Goal: Transaction & Acquisition: Purchase product/service

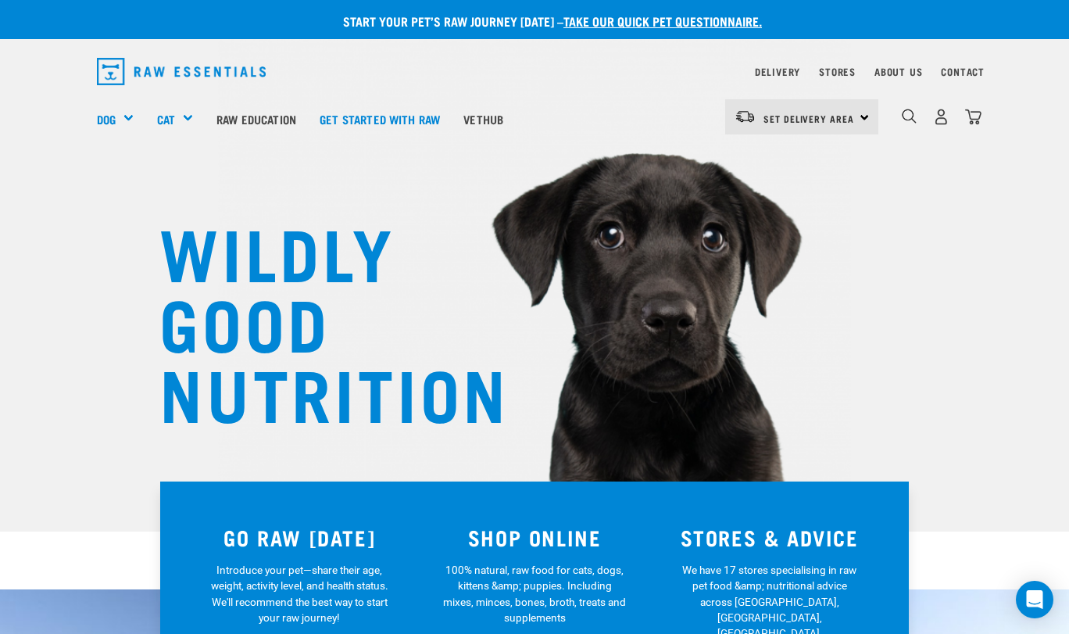
click at [863, 116] on div "Set Delivery Area North Island South Island" at bounding box center [801, 116] width 153 height 35
click at [778, 158] on link "[GEOGRAPHIC_DATA]" at bounding box center [800, 161] width 150 height 34
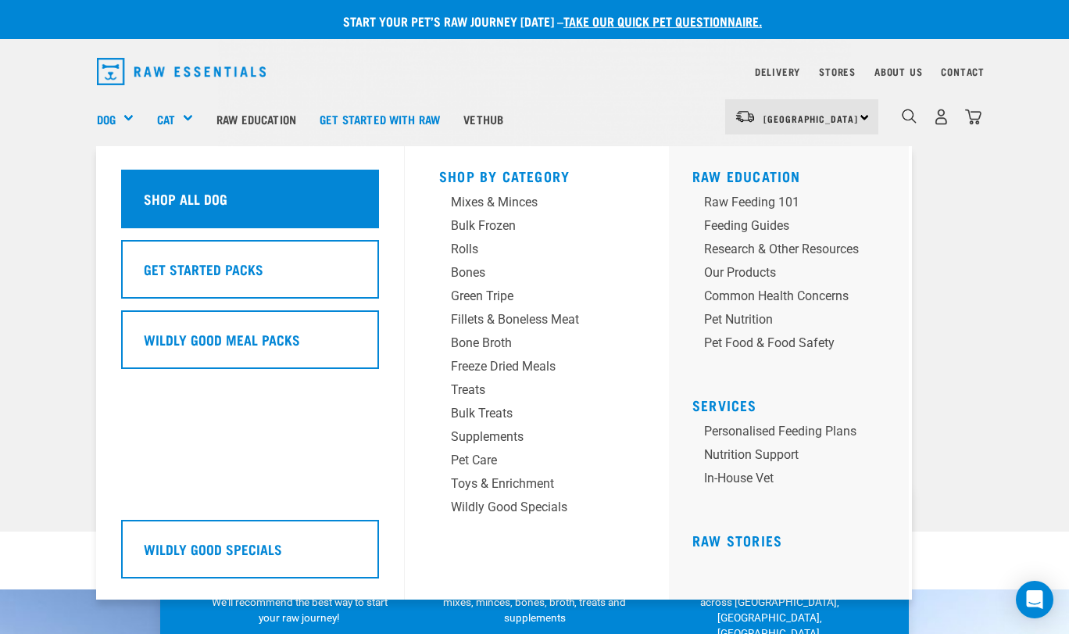
click at [179, 204] on div "Shop All Dog" at bounding box center [250, 199] width 258 height 59
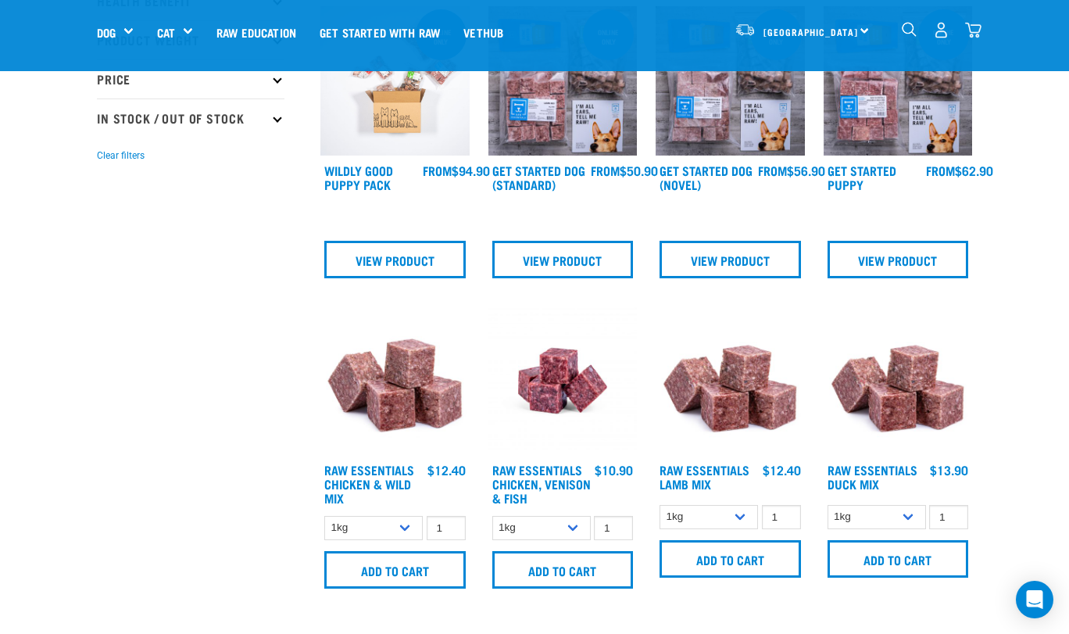
scroll to position [645, 0]
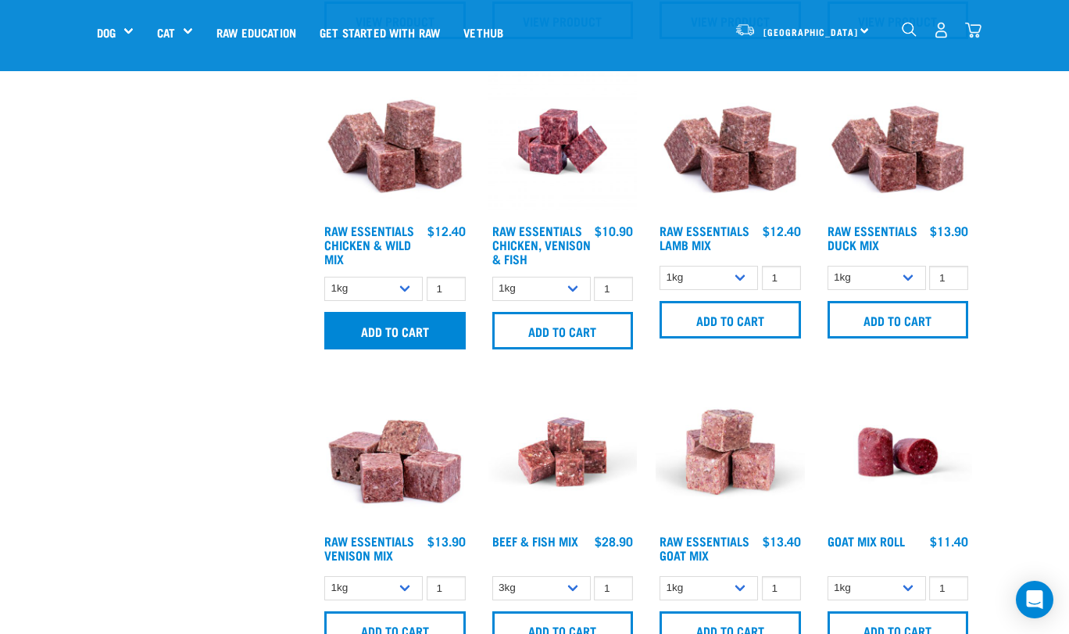
click at [392, 341] on input "Add to cart" at bounding box center [394, 331] width 141 height 38
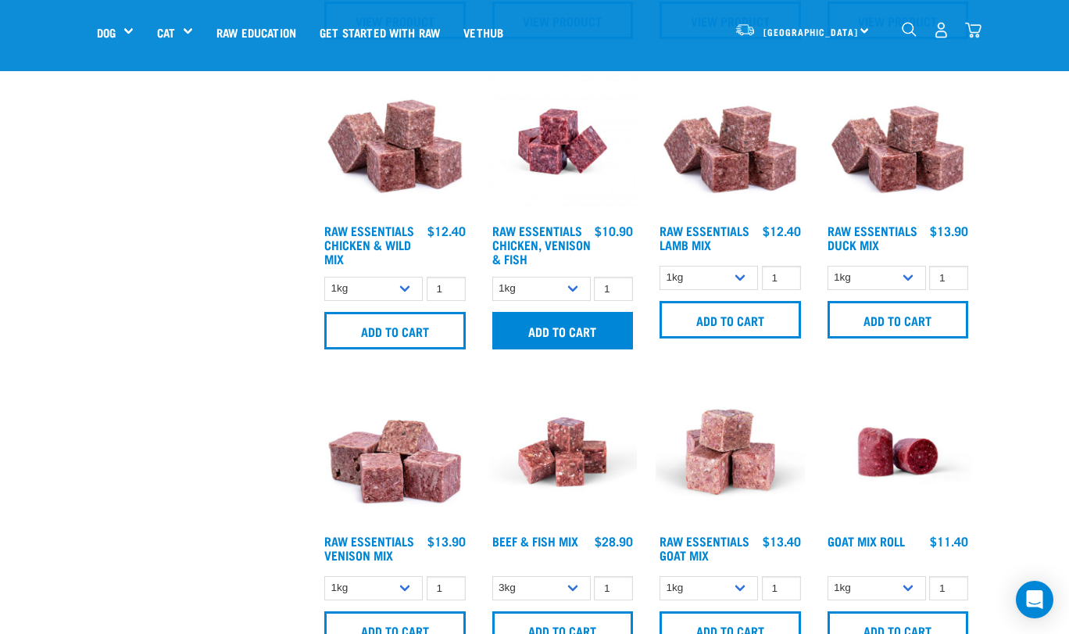
click at [557, 341] on input "Add to cart" at bounding box center [562, 331] width 141 height 38
click at [565, 339] on input "Add to cart" at bounding box center [562, 331] width 141 height 38
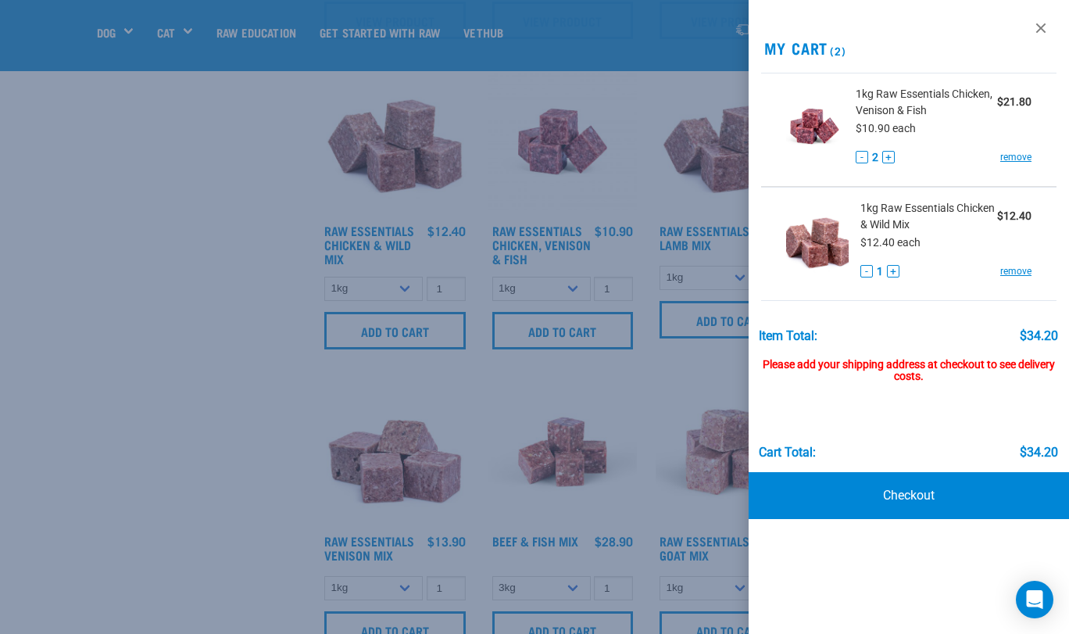
click at [862, 156] on button "-" at bounding box center [862, 157] width 13 height 13
click at [1044, 27] on link at bounding box center [1040, 28] width 25 height 25
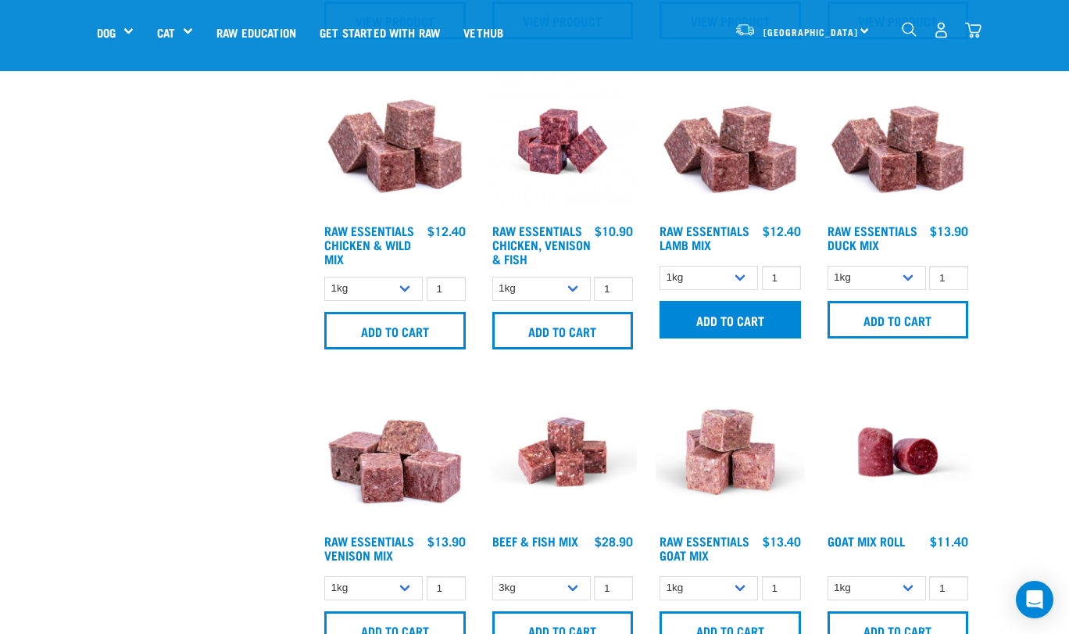
click at [721, 326] on input "Add to cart" at bounding box center [730, 320] width 141 height 38
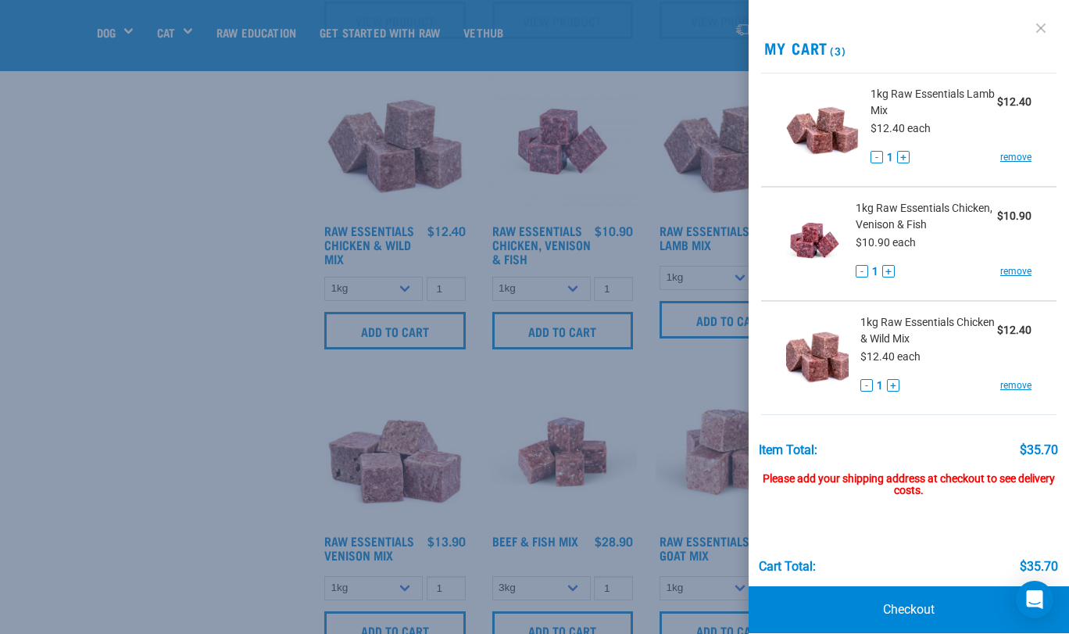
click at [1040, 25] on link at bounding box center [1040, 28] width 25 height 25
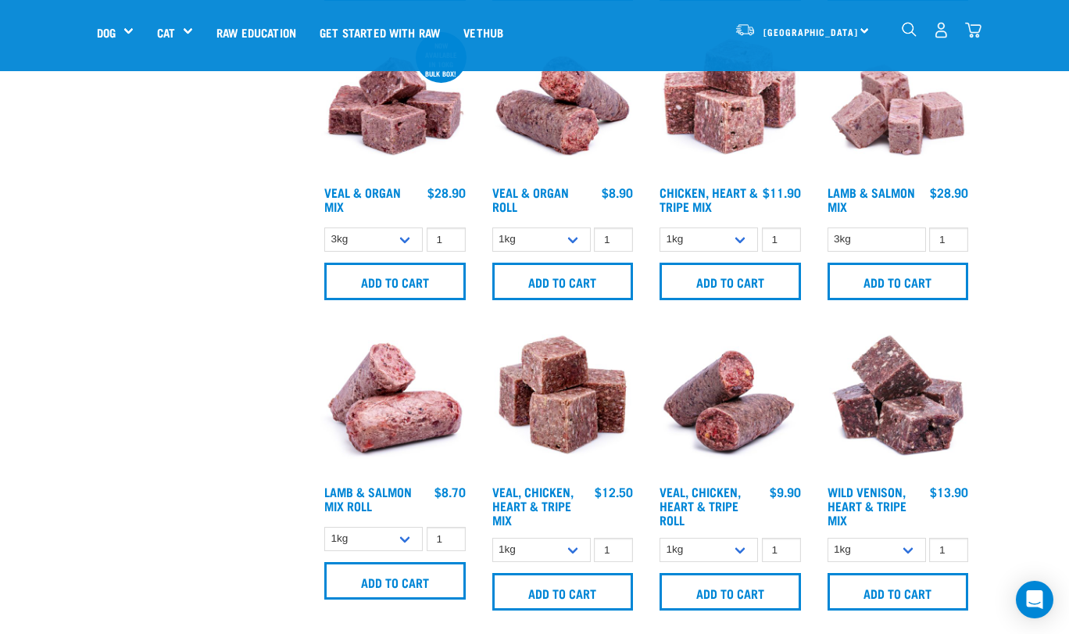
scroll to position [1339, 0]
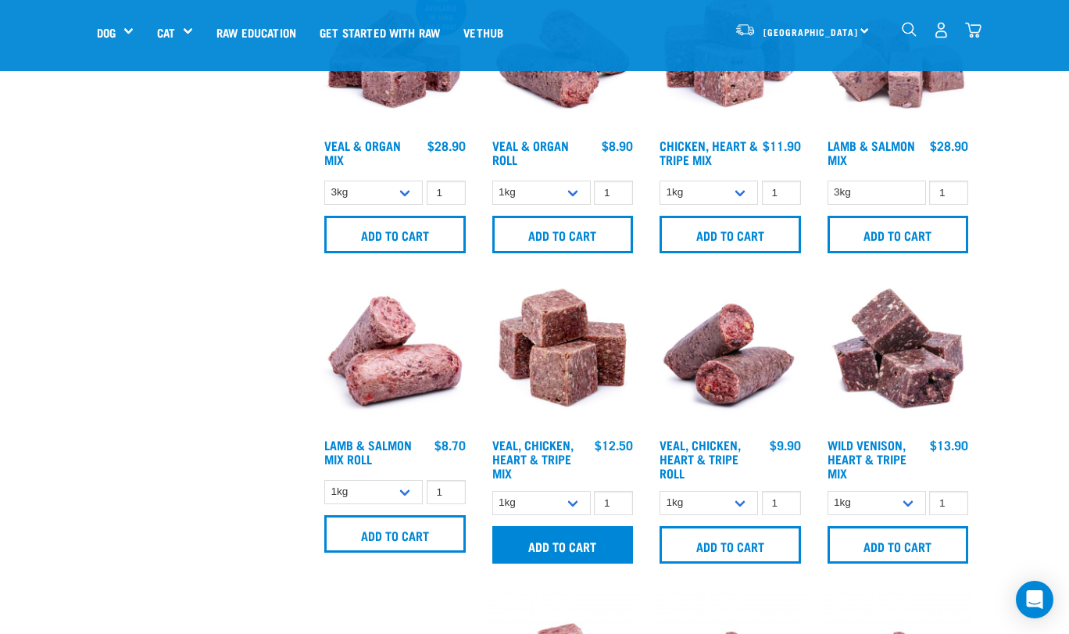
click at [558, 556] on input "Add to cart" at bounding box center [562, 545] width 141 height 38
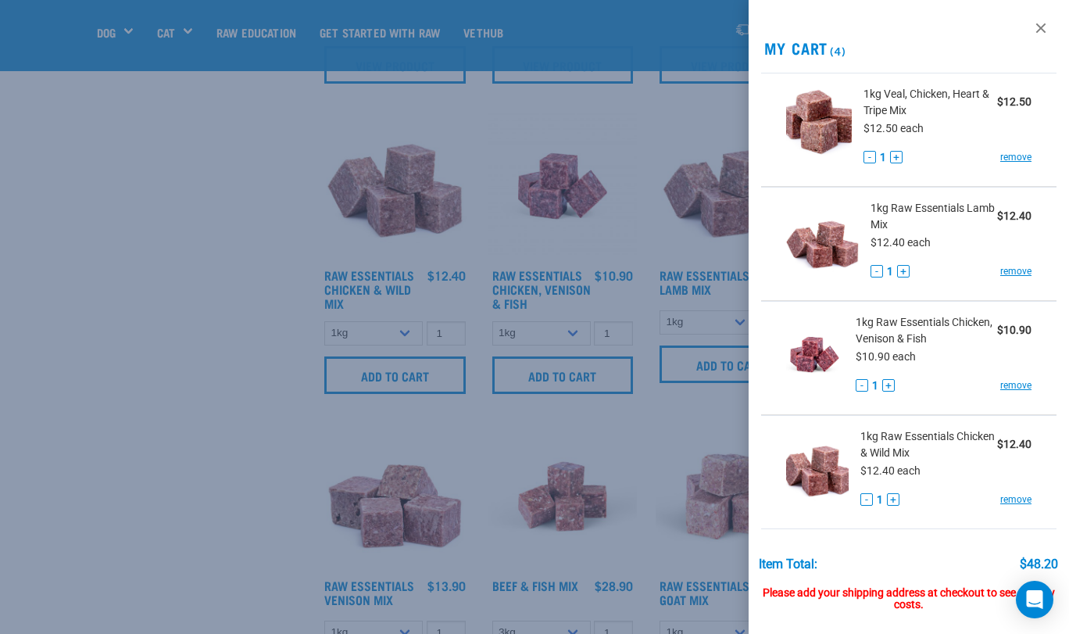
scroll to position [594, 0]
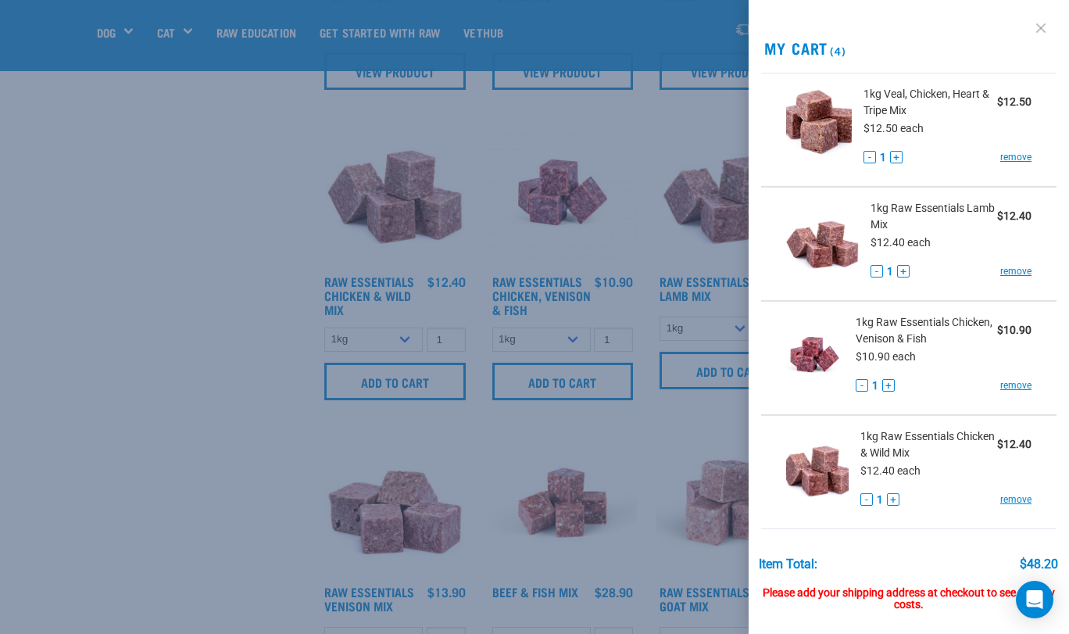
click at [1040, 30] on link at bounding box center [1040, 28] width 25 height 25
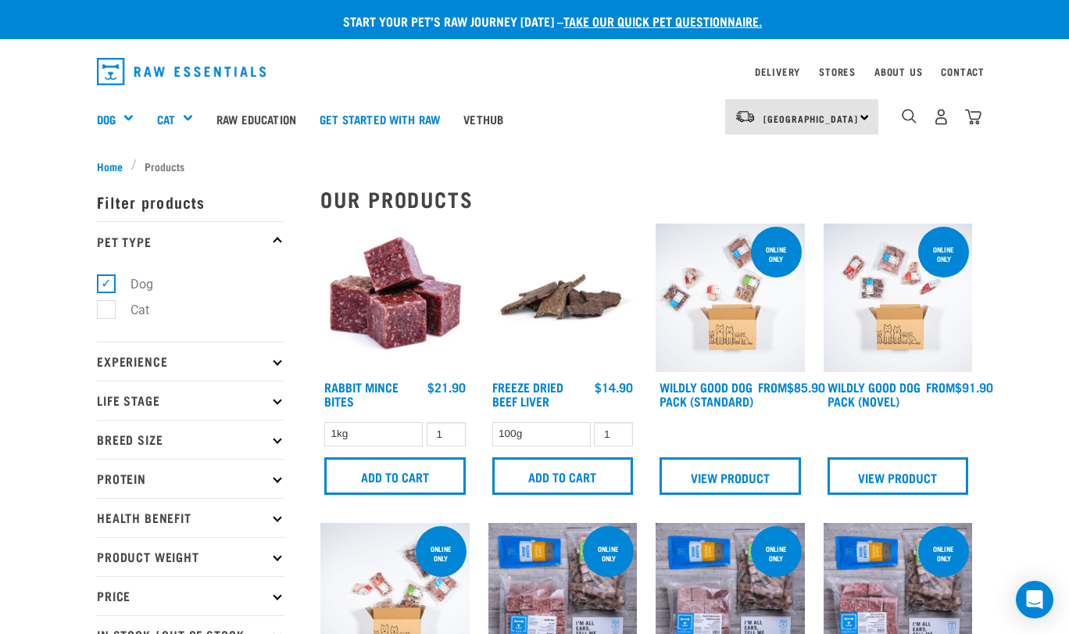
scroll to position [0, 0]
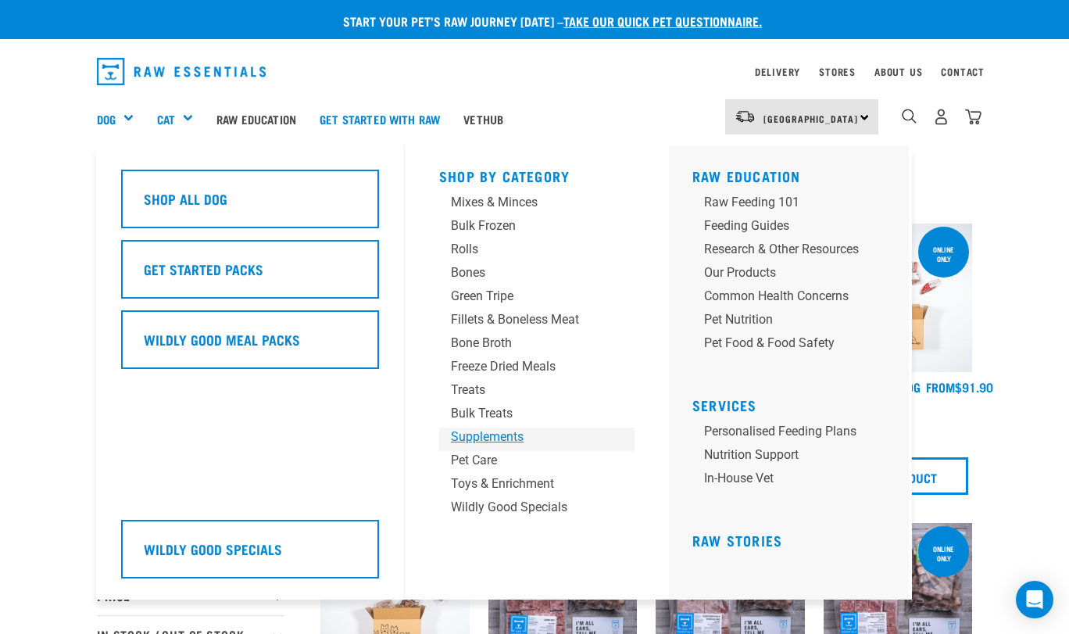
click at [492, 433] on div "Supplements" at bounding box center [524, 436] width 146 height 19
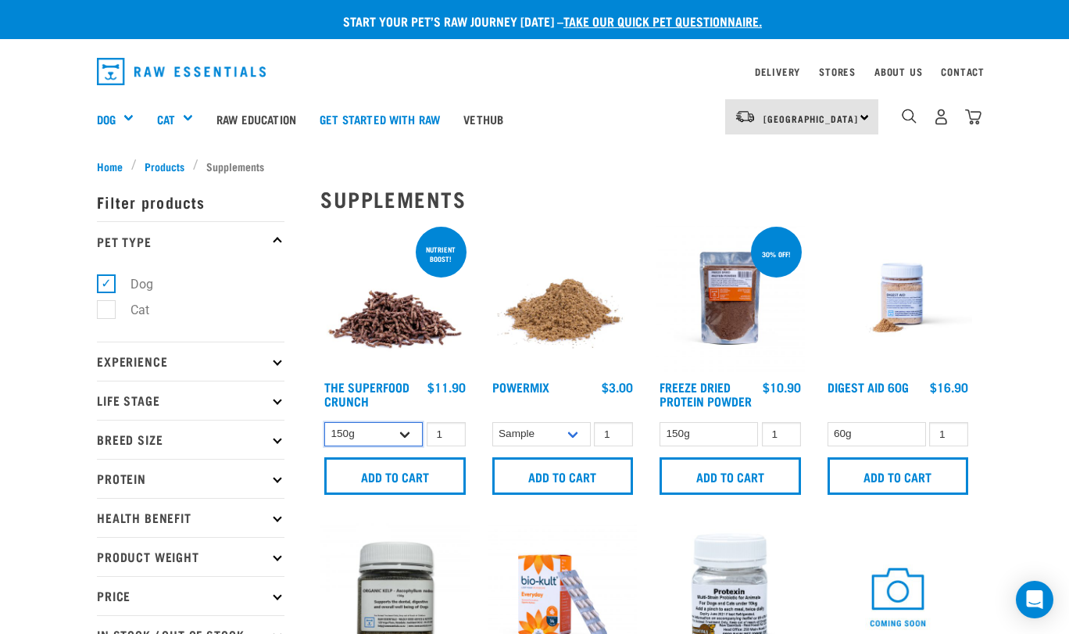
select select "31261"
click at [406, 478] on input "Add to cart" at bounding box center [394, 476] width 141 height 38
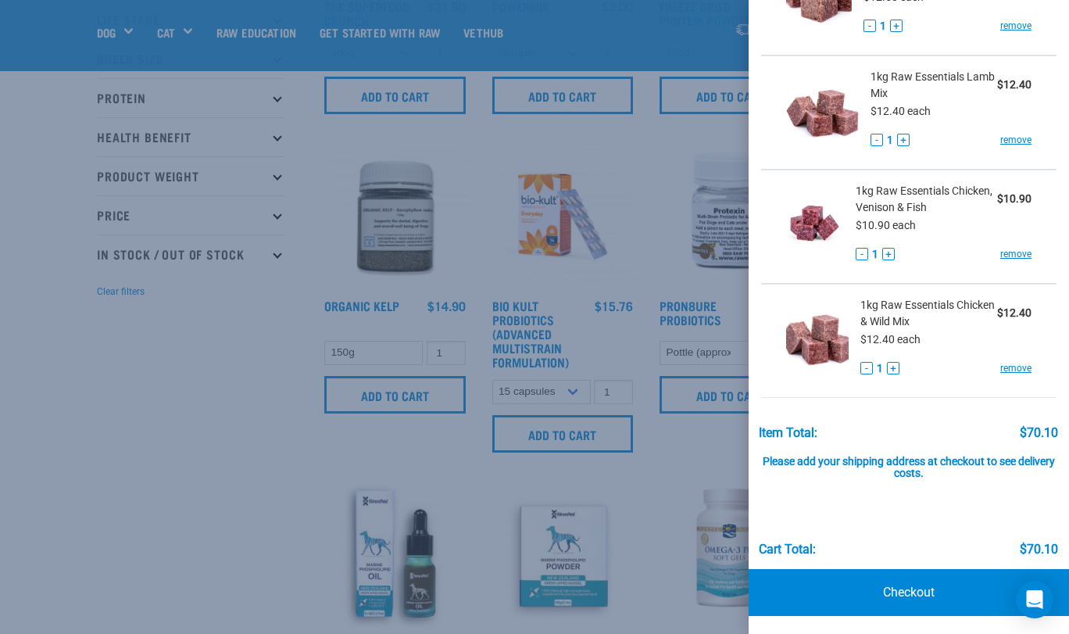
scroll to position [245, 0]
click at [917, 588] on link "Checkout" at bounding box center [909, 593] width 320 height 47
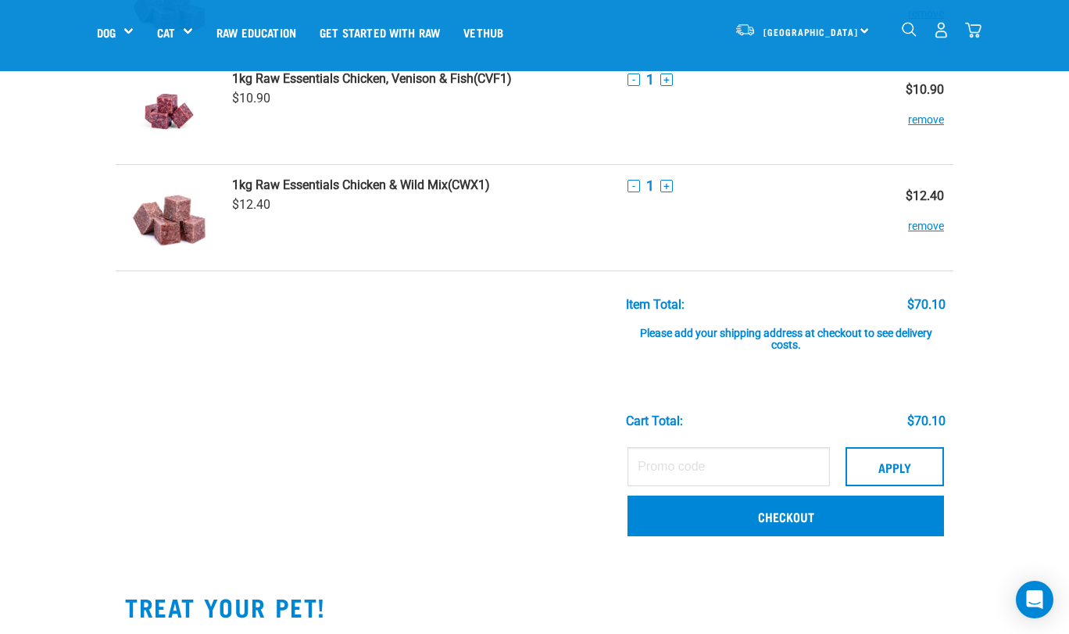
scroll to position [387, 0]
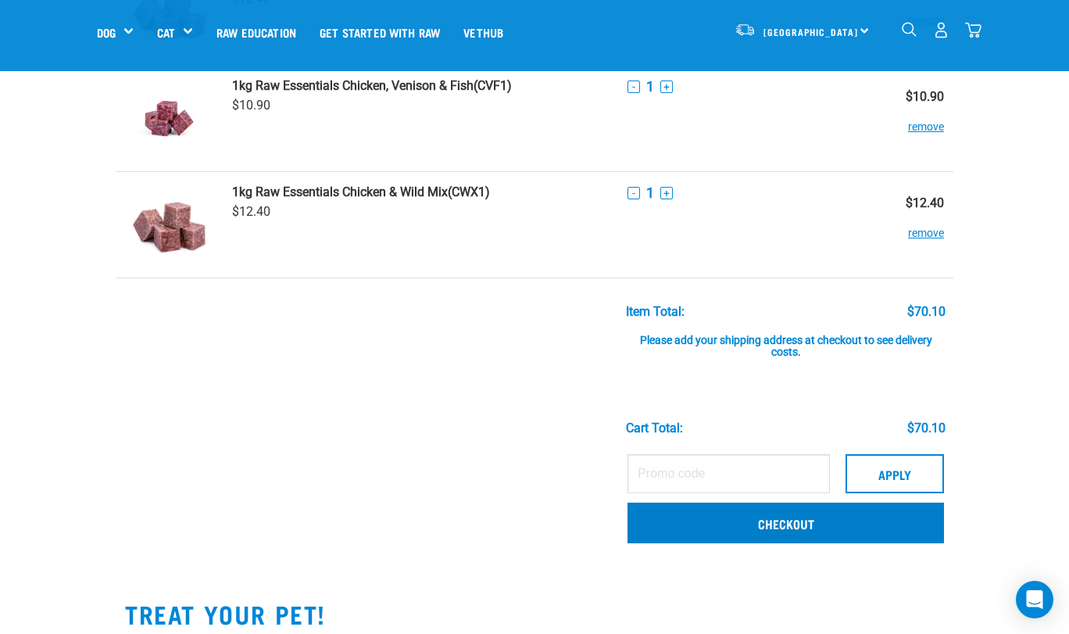
click at [774, 524] on link "Checkout" at bounding box center [786, 522] width 316 height 41
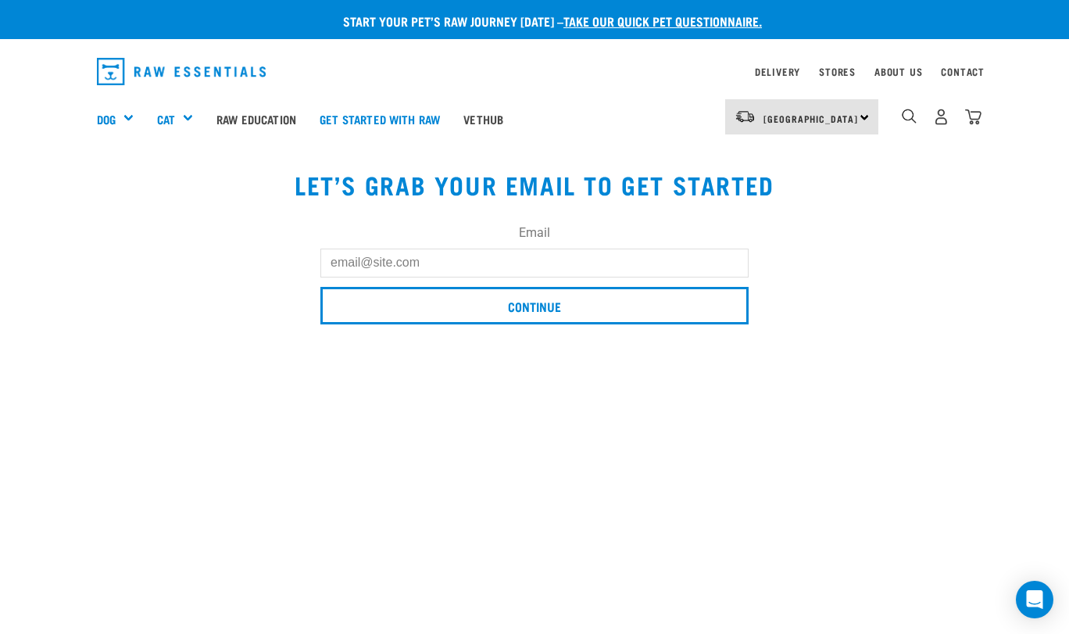
click at [600, 273] on input "Email" at bounding box center [534, 263] width 428 height 28
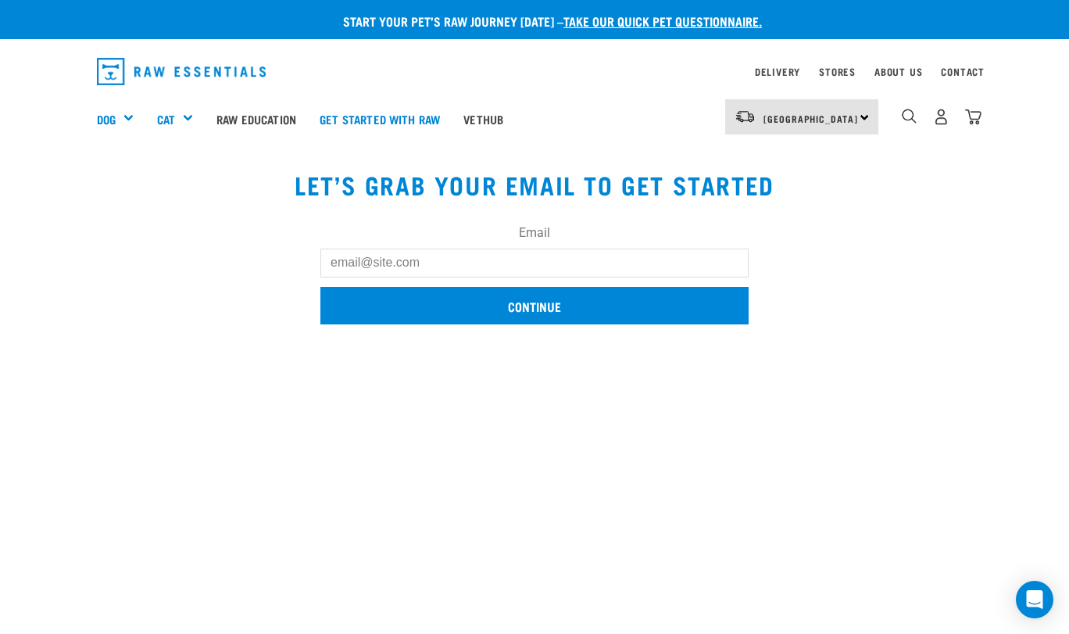
type input "[PERSON_NAME][EMAIL_ADDRESS][DOMAIN_NAME]"
click at [523, 305] on input "Continue" at bounding box center [534, 306] width 428 height 38
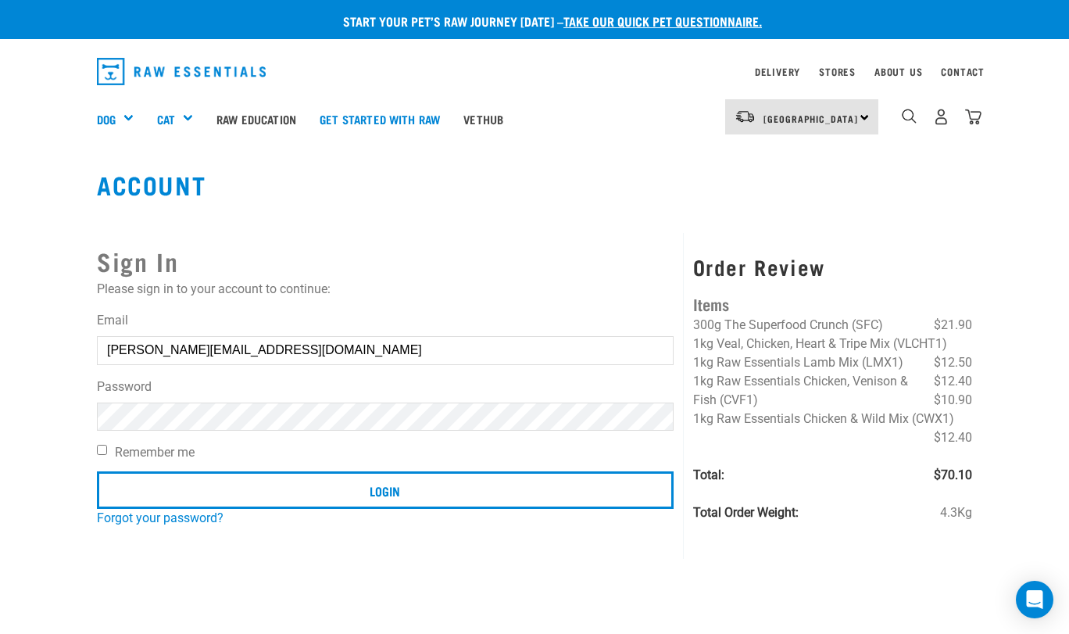
click at [384, 489] on input "Login" at bounding box center [385, 490] width 577 height 38
click at [101, 451] on input "Remember me" at bounding box center [102, 450] width 10 height 10
checkbox input "true"
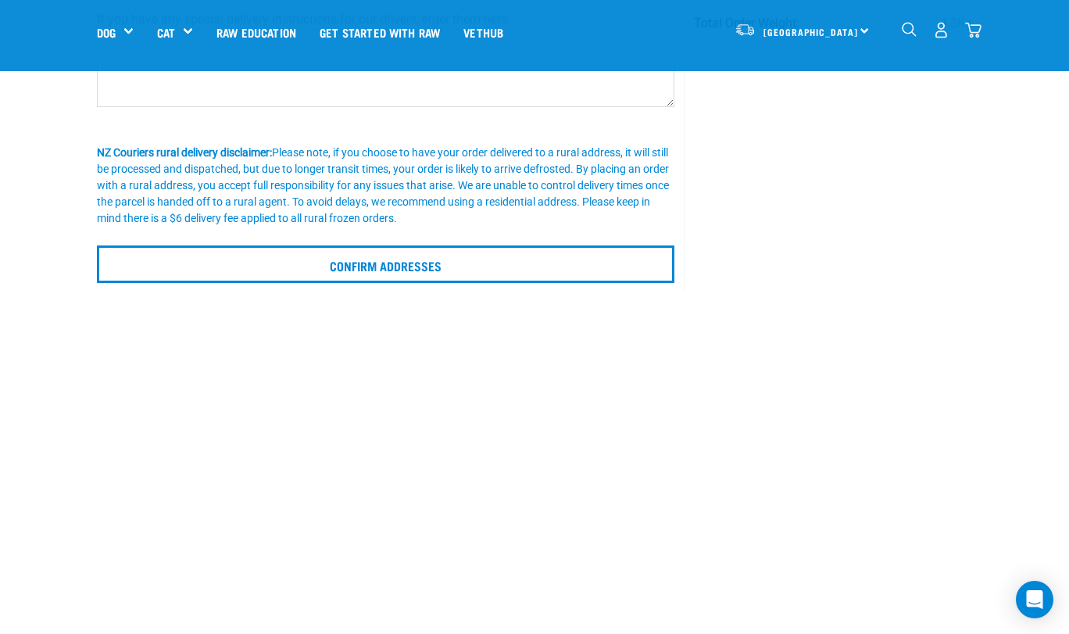
scroll to position [343, 0]
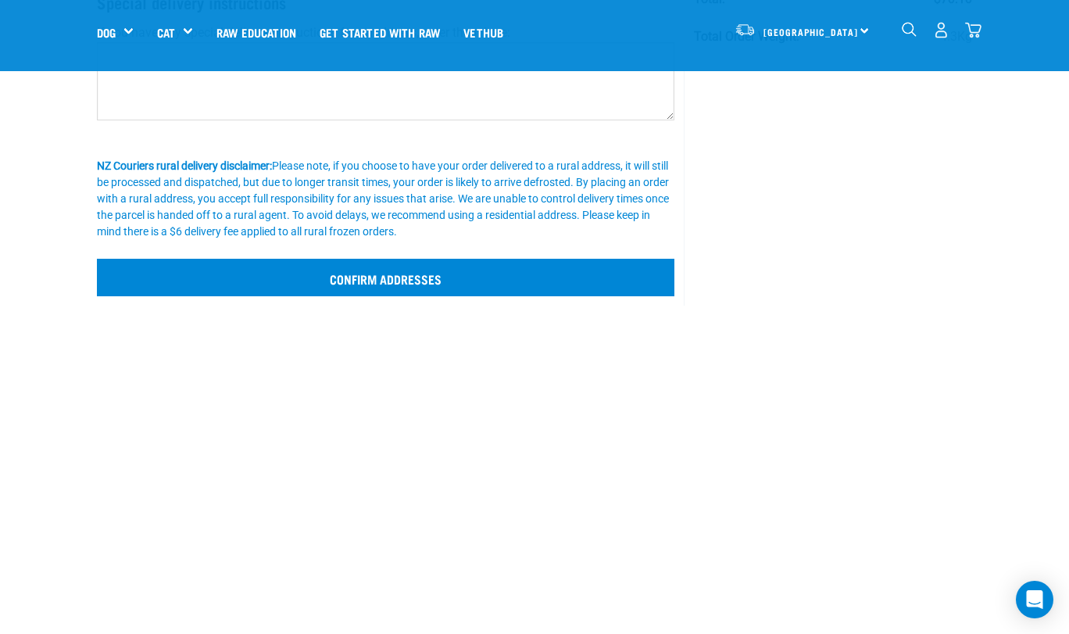
click at [395, 273] on input "Confirm addresses" at bounding box center [385, 278] width 577 height 38
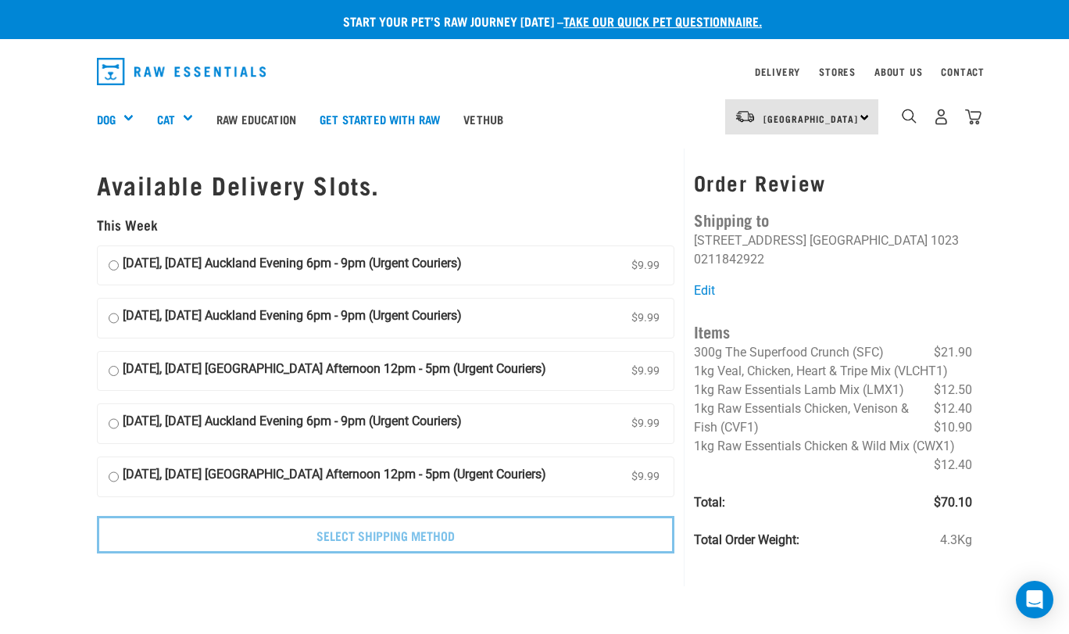
click at [115, 363] on input "15 October, Wednesday Auckland Afternoon 12pm - 5pm (Urgent Couriers) $9.99" at bounding box center [114, 370] width 10 height 23
radio input "true"
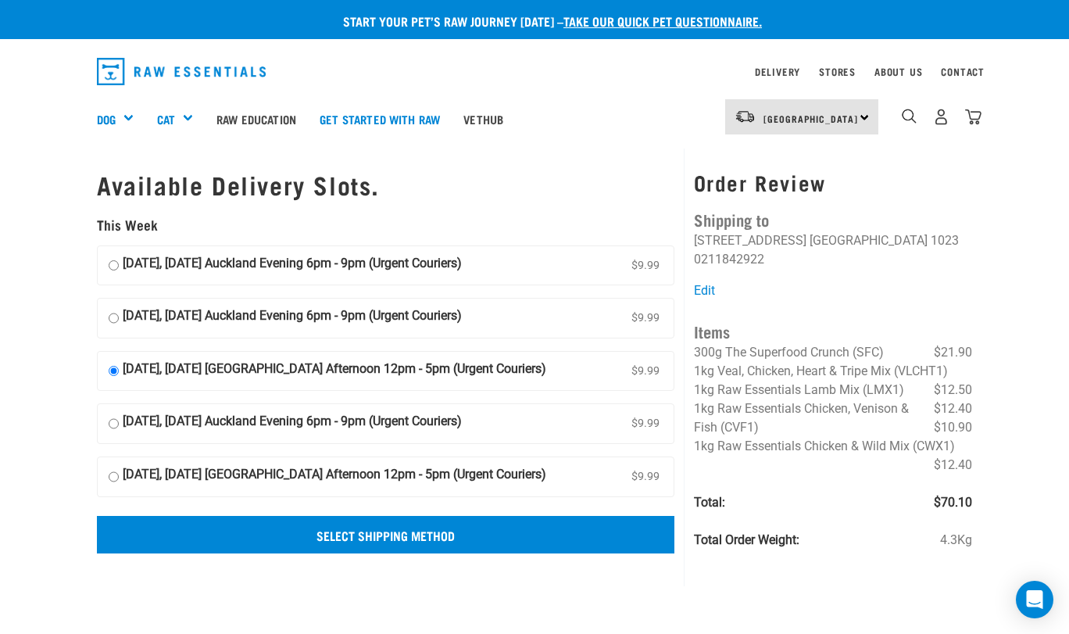
click at [416, 535] on input "Select Shipping Method" at bounding box center [385, 535] width 577 height 38
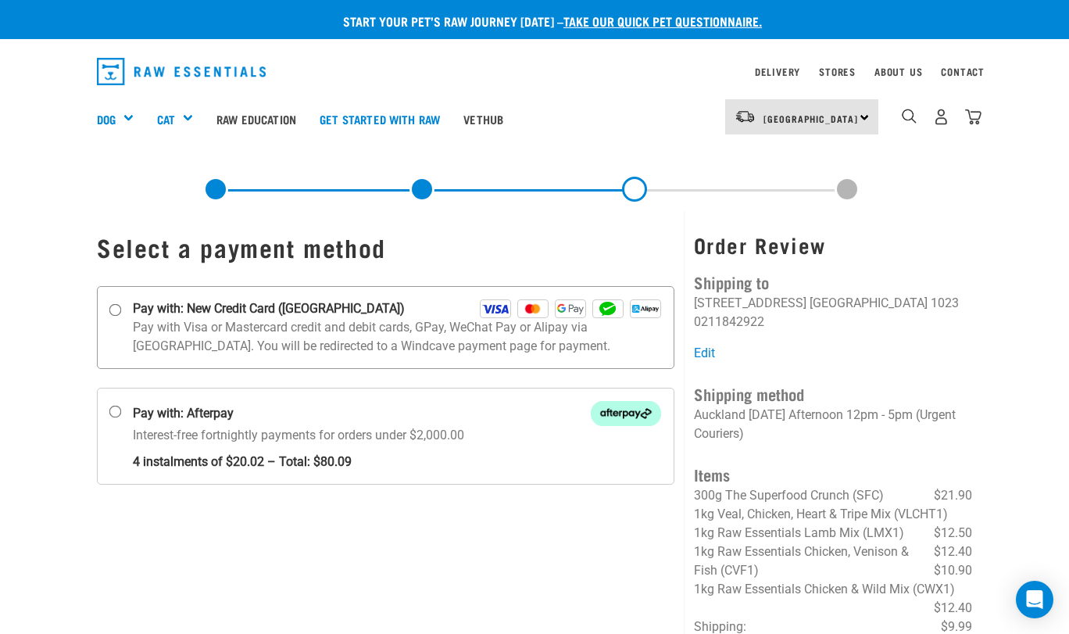
click at [116, 307] on input "Pay with: New Credit Card ([GEOGRAPHIC_DATA])" at bounding box center [115, 309] width 13 height 13
radio input "true"
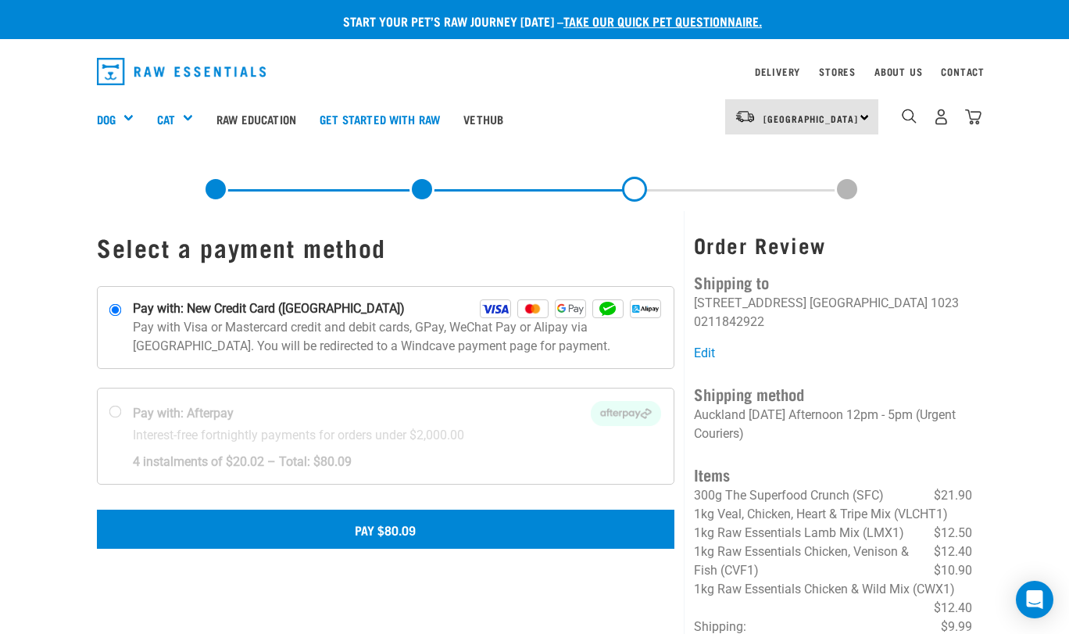
click at [391, 526] on button "Pay $80.09" at bounding box center [385, 529] width 577 height 39
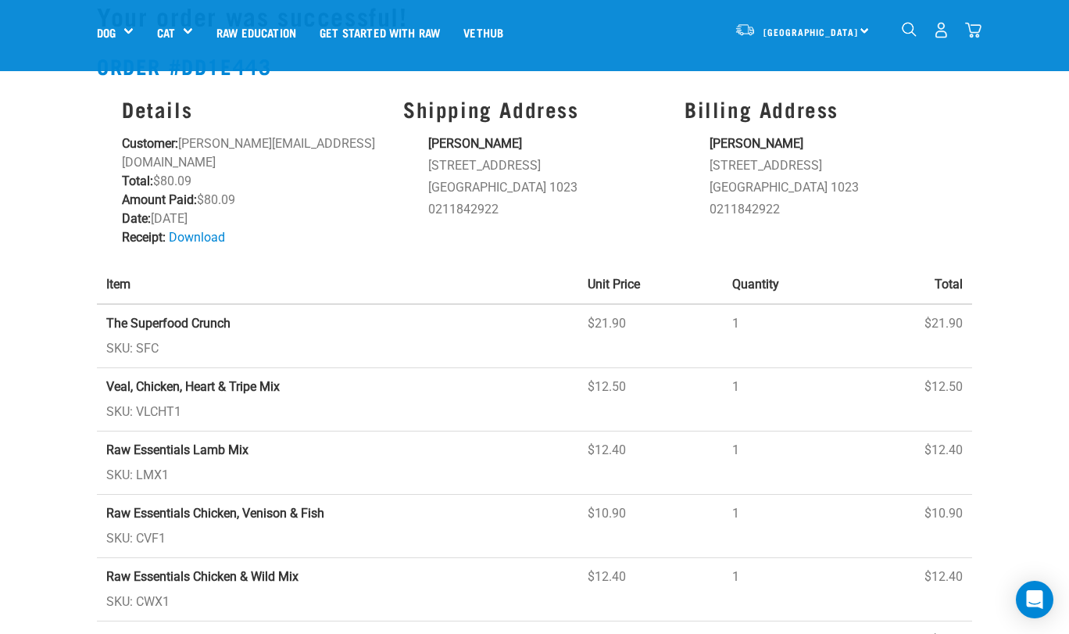
scroll to position [61, 0]
